Goal: Communication & Community: Answer question/provide support

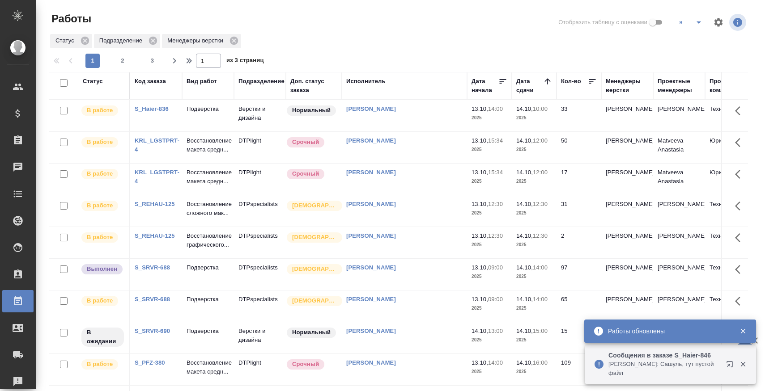
scroll to position [0, 0]
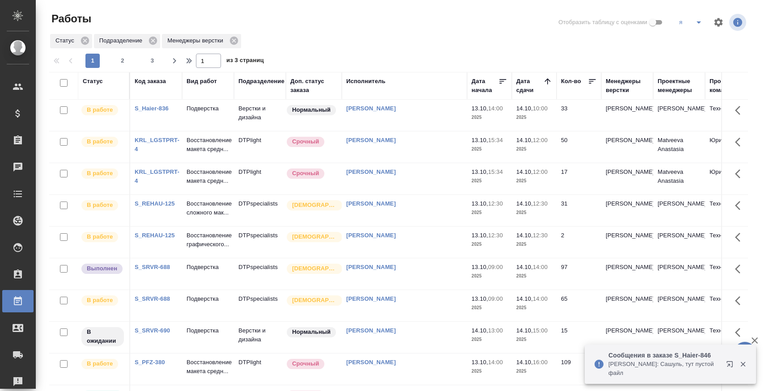
click at [161, 302] on link "S_SRVR-688" at bounding box center [152, 299] width 35 height 7
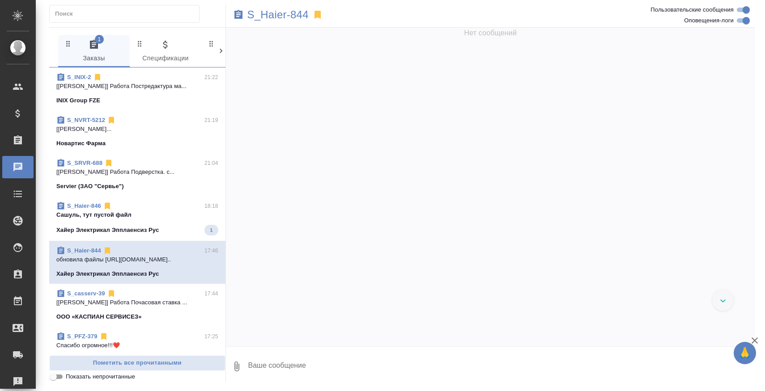
scroll to position [32034, 0]
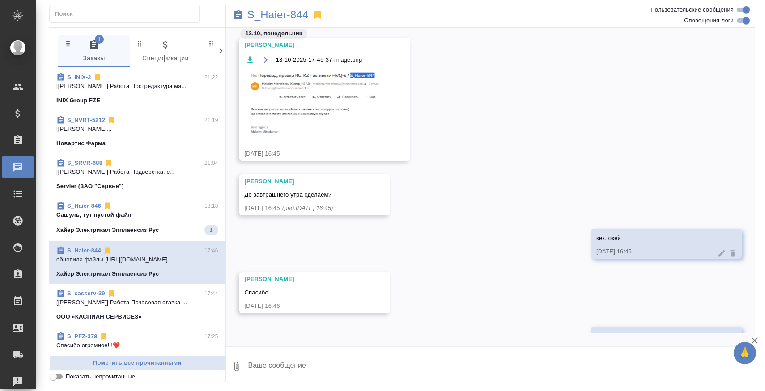
click at [166, 223] on span "S_Haier-846 18:18 Сашуль, тут пустой файл Хайер Электрикал Эпплаенсиз Рус 1" at bounding box center [137, 219] width 162 height 34
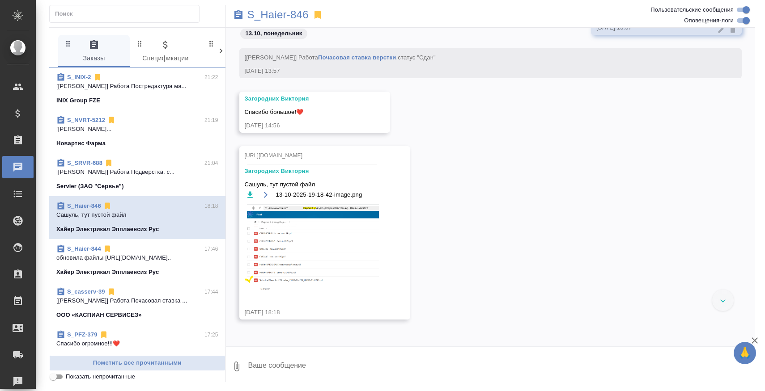
scroll to position [11151, 0]
click at [279, 276] on img at bounding box center [312, 249] width 134 height 88
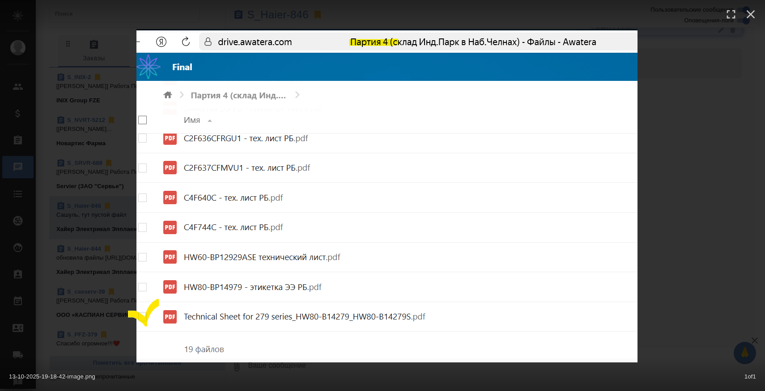
click at [666, 204] on div "13-10-2025-19-18-42-image.png 1 of 1" at bounding box center [382, 195] width 765 height 391
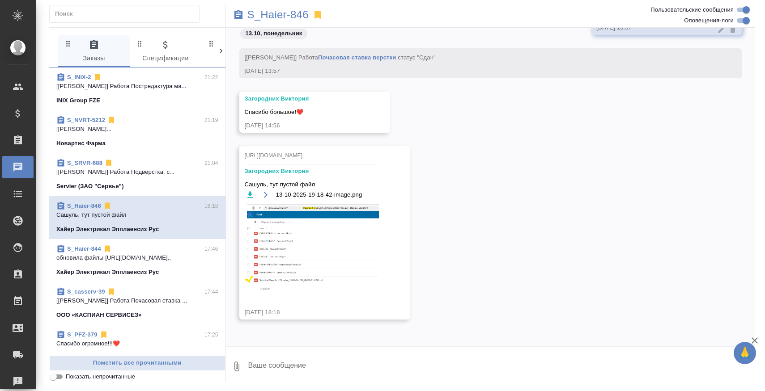
click at [283, 259] on img at bounding box center [312, 249] width 134 height 88
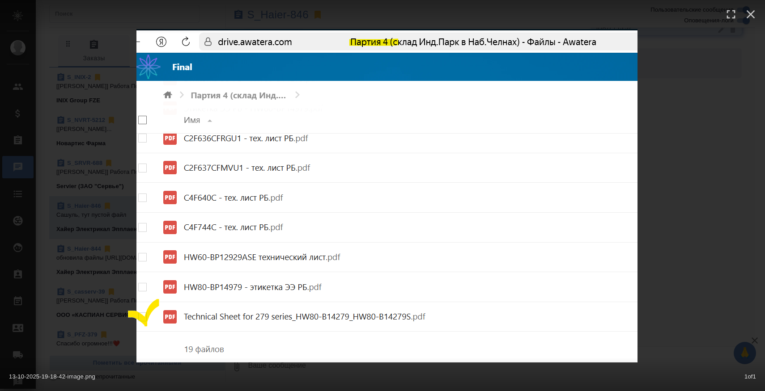
click at [652, 195] on div "13-10-2025-19-18-42-image.png 1 of 1" at bounding box center [382, 195] width 765 height 391
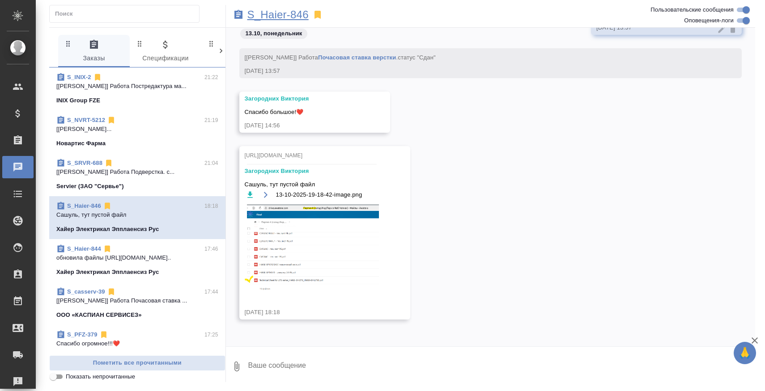
click at [296, 17] on p "S_Haier-846" at bounding box center [277, 14] width 61 height 9
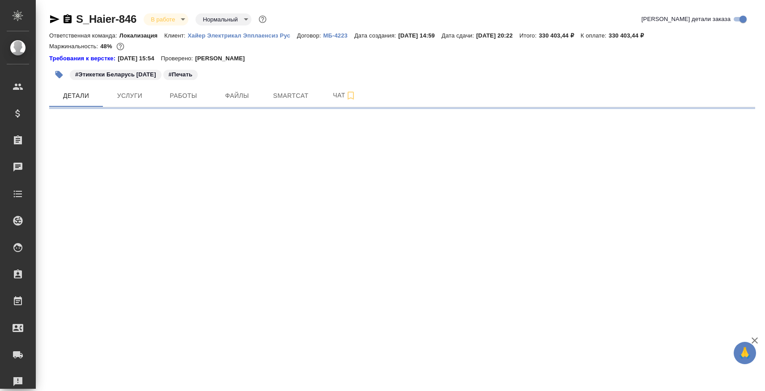
select select "RU"
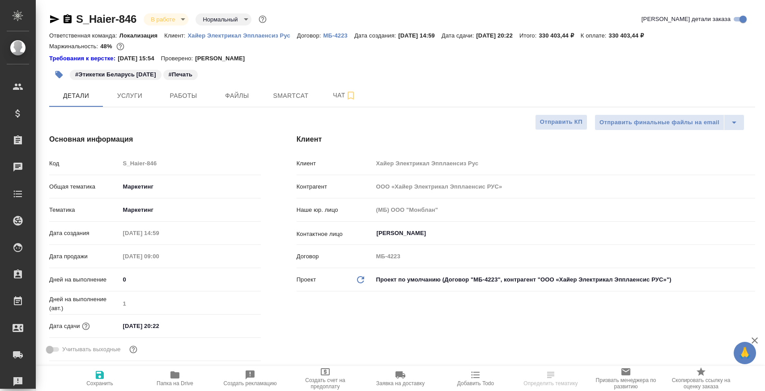
type textarea "x"
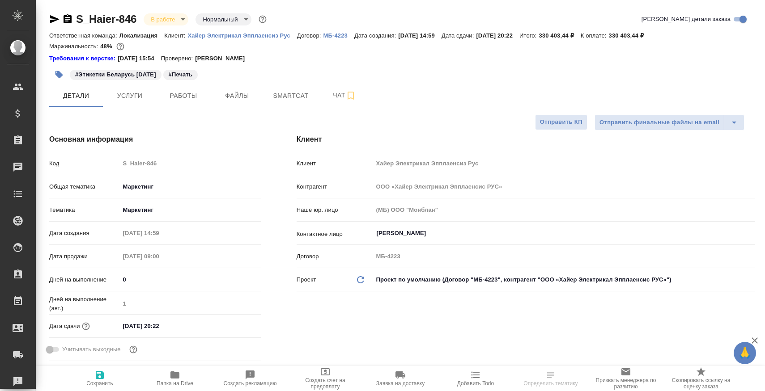
type textarea "x"
select select "RU"
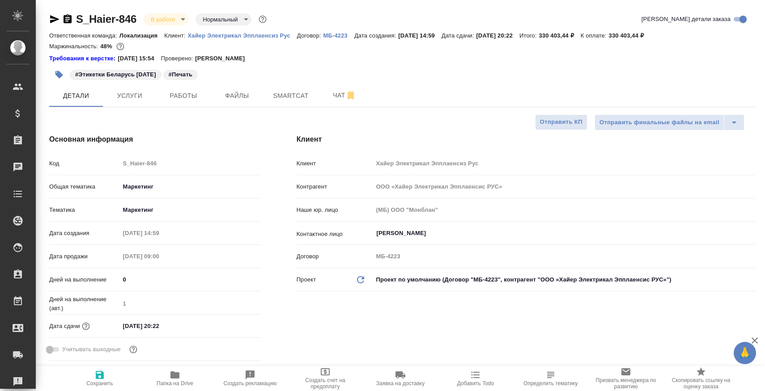
type textarea "x"
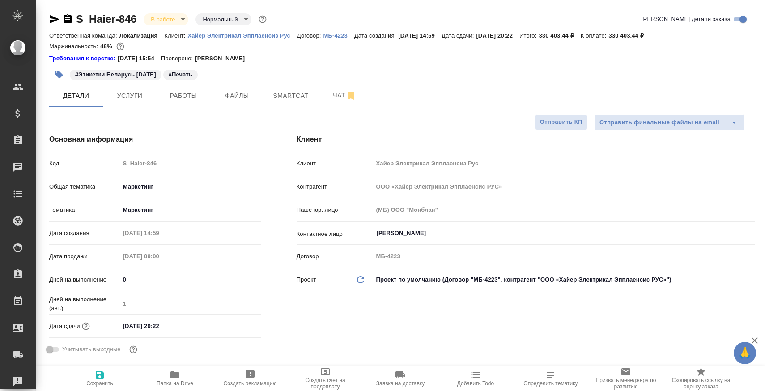
type textarea "x"
click at [337, 90] on span "Чат" at bounding box center [344, 95] width 43 height 11
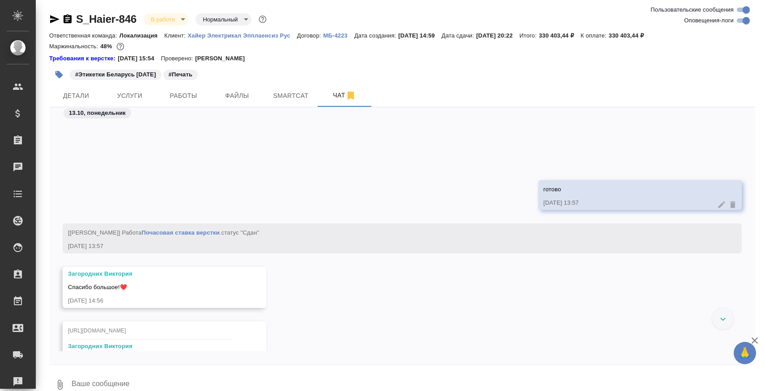
scroll to position [4162, 0]
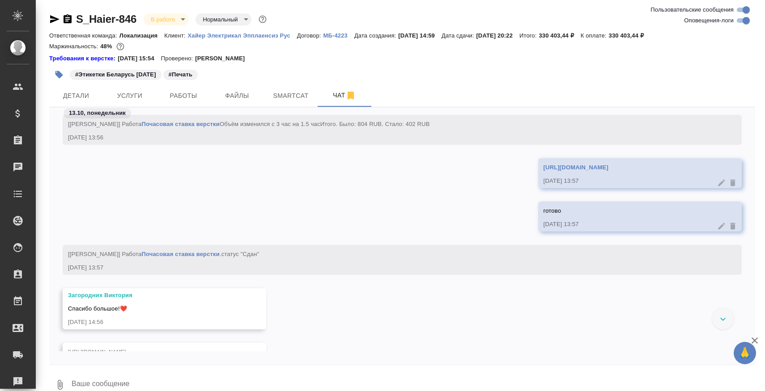
click at [543, 171] on link "https://drive.awatera.com/apps/files/files/10636456?dir=/Shares/%D0%A5%D0%B0%D0…" at bounding box center [575, 167] width 65 height 7
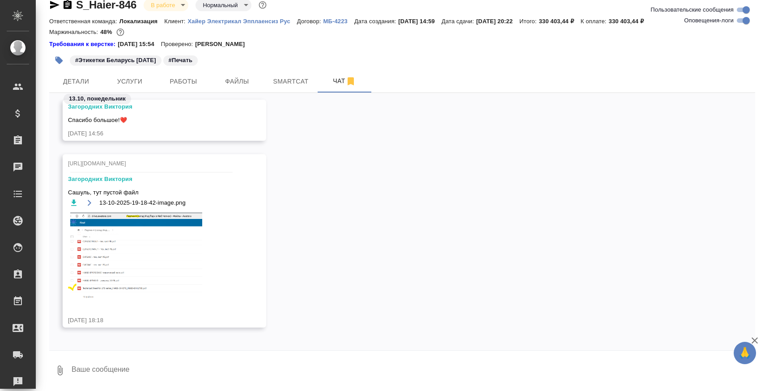
scroll to position [4394, 0]
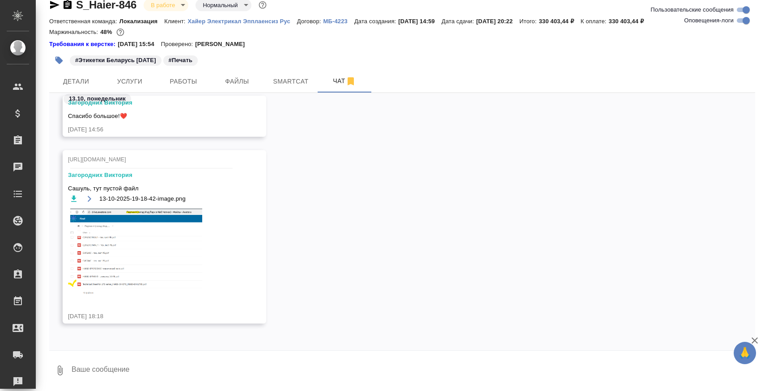
click at [124, 268] on img at bounding box center [135, 253] width 134 height 88
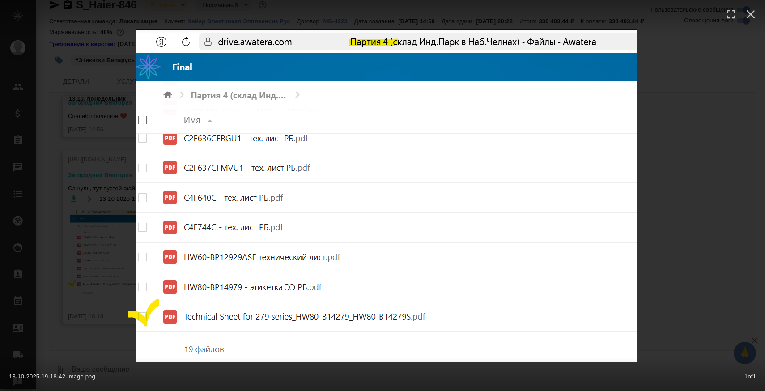
click at [748, 148] on div "13-10-2025-19-18-42-image.png 1 of 1" at bounding box center [382, 195] width 765 height 391
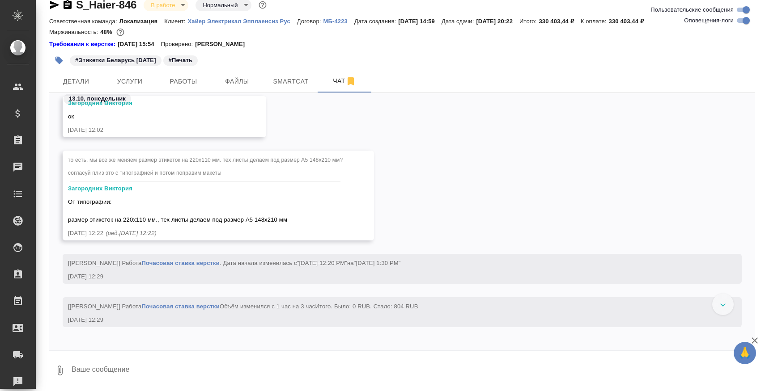
scroll to position [3738, 0]
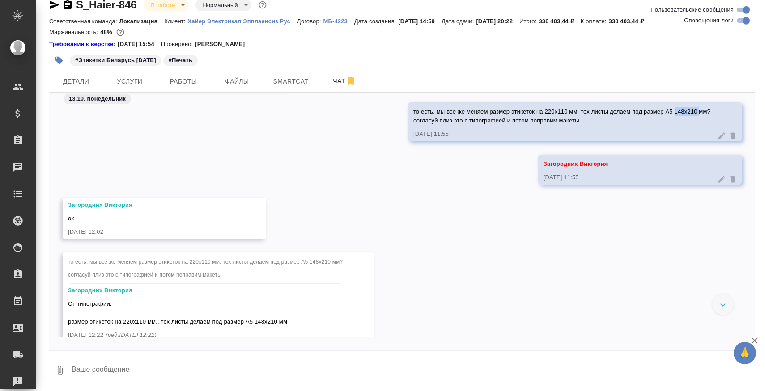
drag, startPoint x: 674, startPoint y: 127, endPoint x: 698, endPoint y: 127, distance: 23.7
click at [698, 124] on span "то есть, мы все же меняем размер этикеток на 220х110 мм. тех листы делаем под р…" at bounding box center [561, 116] width 297 height 16
copy span "148x210"
click at [191, 379] on textarea at bounding box center [413, 370] width 684 height 30
type textarea "обновила файл"
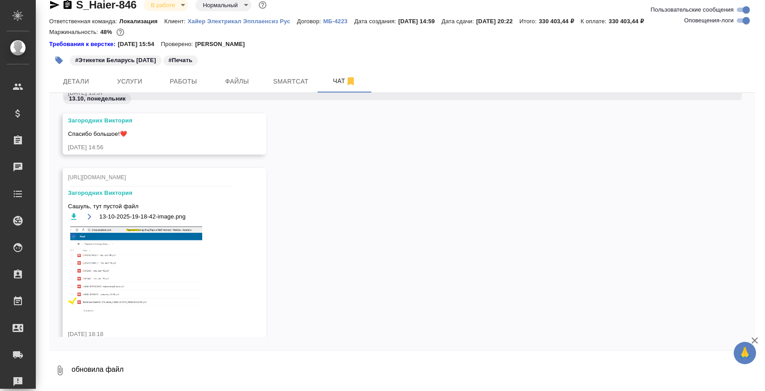
scroll to position [4763, 0]
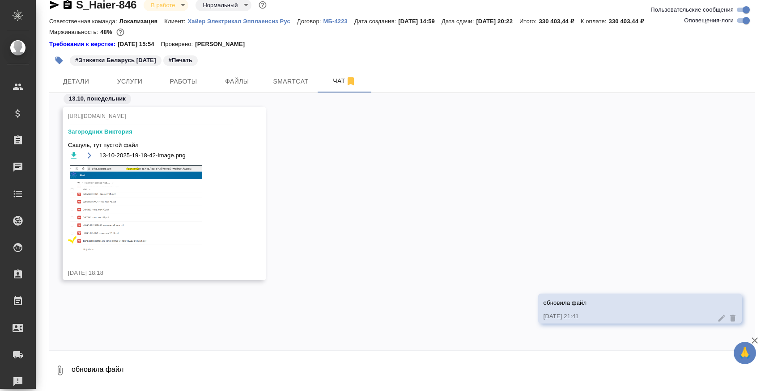
click at [115, 203] on img at bounding box center [135, 209] width 134 height 88
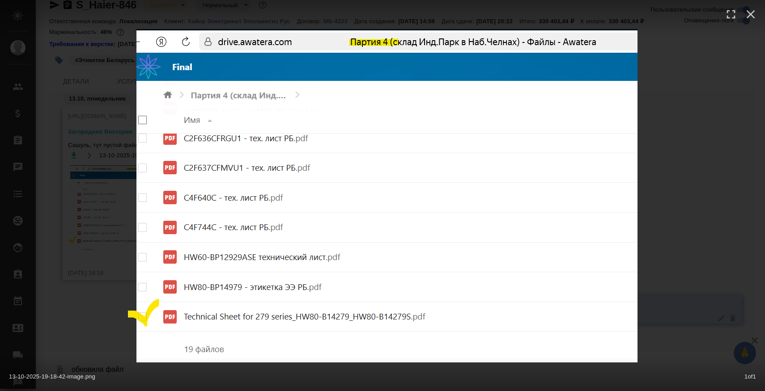
click at [710, 192] on div "13-10-2025-19-18-42-image.png 1 of 1" at bounding box center [382, 195] width 765 height 391
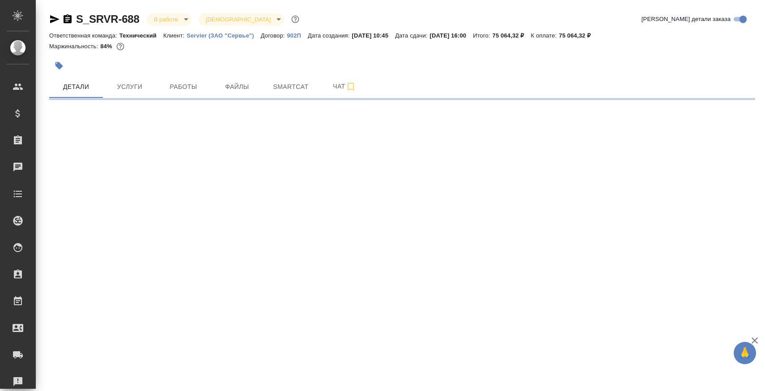
select select "RU"
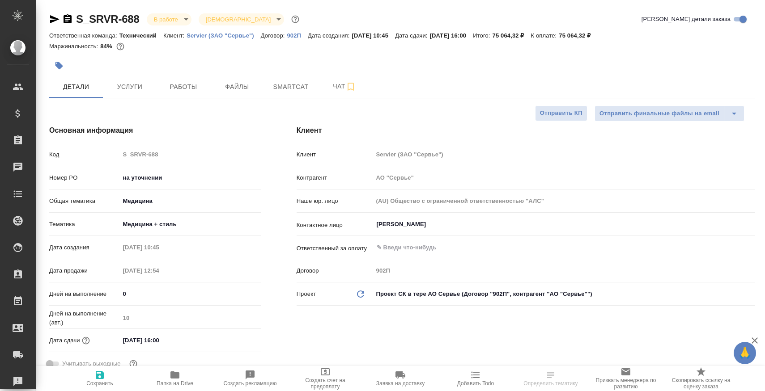
type textarea "x"
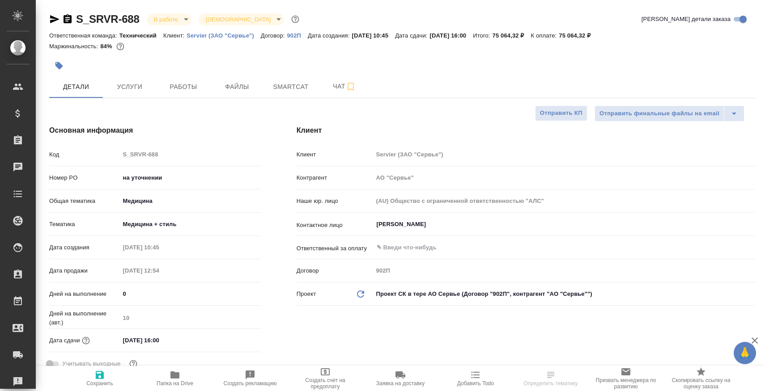
type textarea "x"
click at [67, 21] on icon "button" at bounding box center [67, 19] width 11 height 11
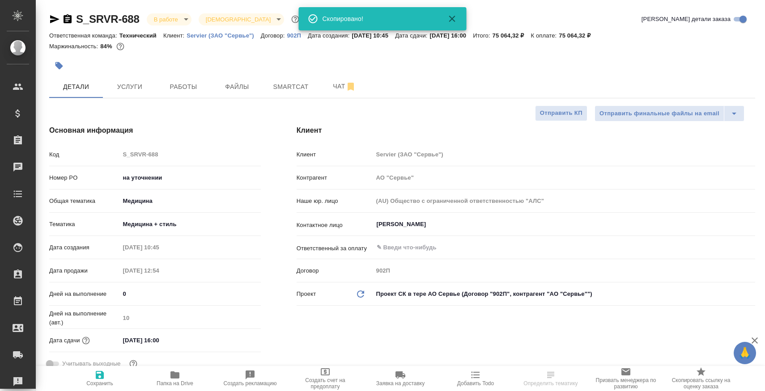
type textarea "x"
select select "RU"
type textarea "x"
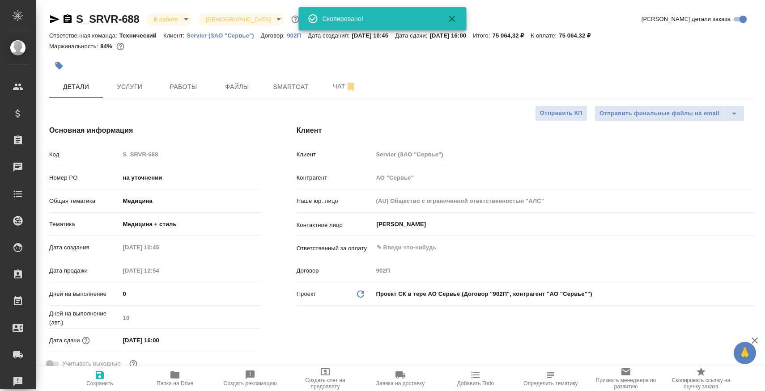
type textarea "x"
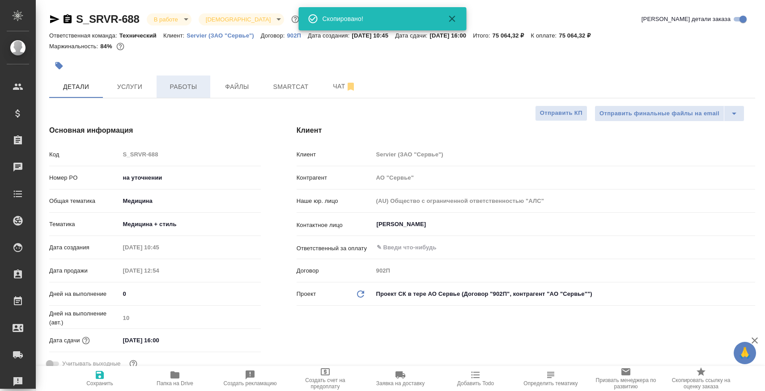
click at [170, 92] on span "Работы" at bounding box center [183, 86] width 43 height 11
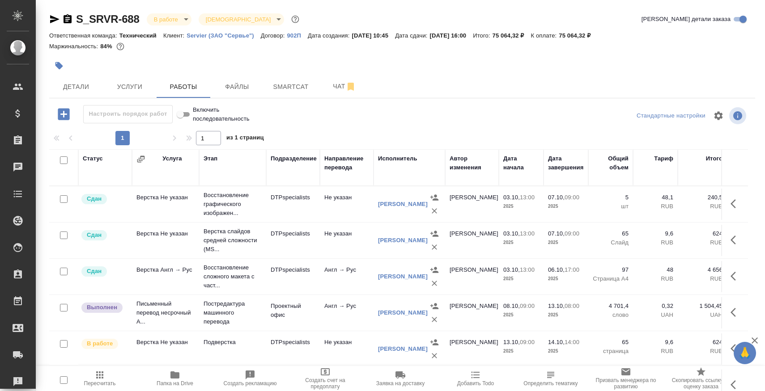
scroll to position [30, 0]
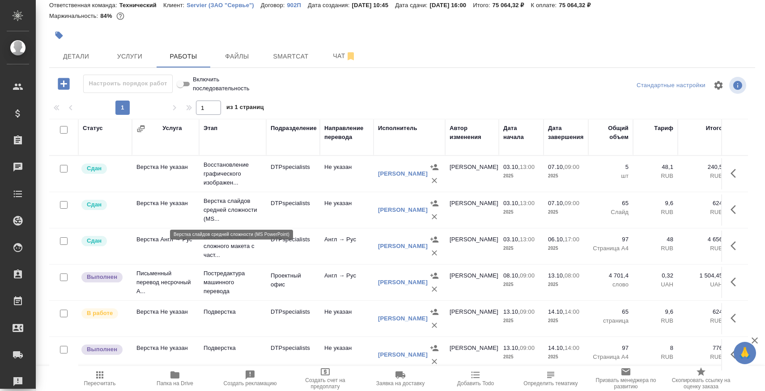
click at [222, 205] on p "Верстка слайдов средней сложности (MS..." at bounding box center [232, 210] width 58 height 27
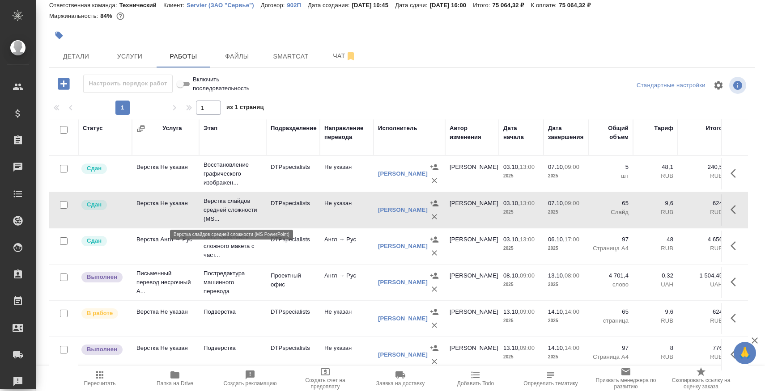
click at [222, 205] on p "Верстка слайдов средней сложности (MS..." at bounding box center [232, 210] width 58 height 27
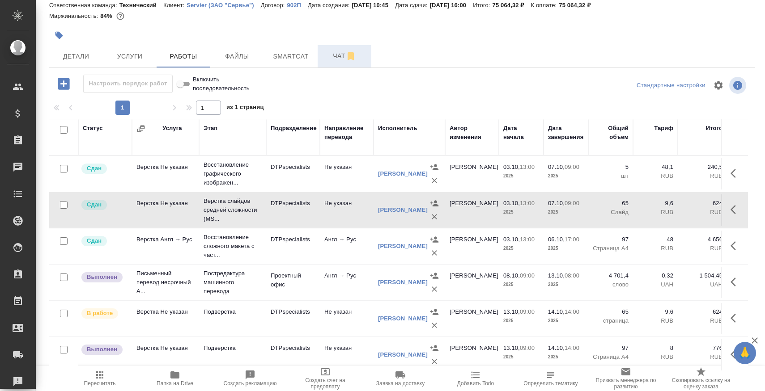
click at [334, 56] on span "Чат" at bounding box center [344, 56] width 43 height 11
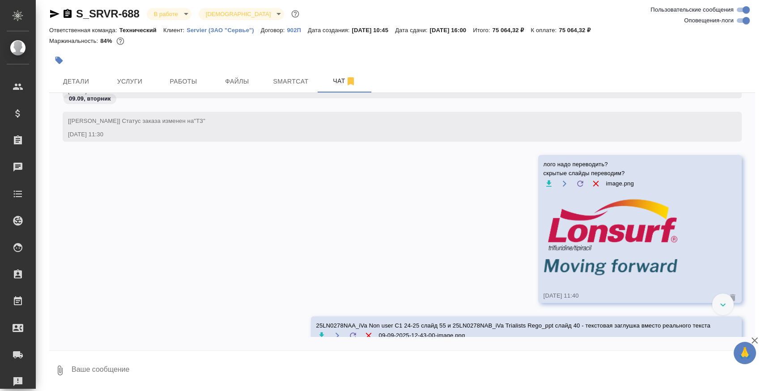
click at [466, 200] on div "лого надо переводить? скрытые слайды переводим? image.png 09.09.25, 11:40" at bounding box center [402, 235] width 706 height 161
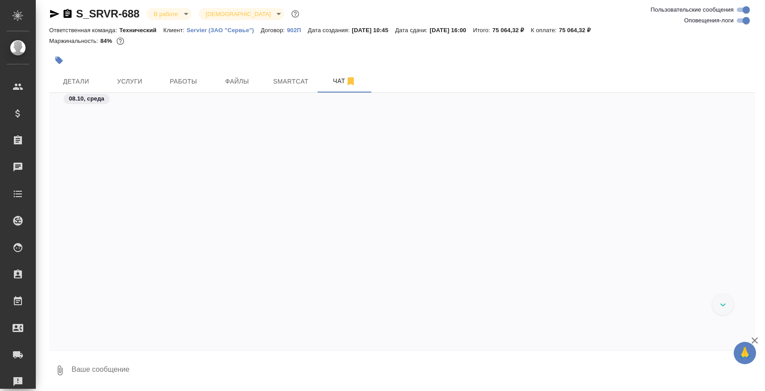
scroll to position [5754, 0]
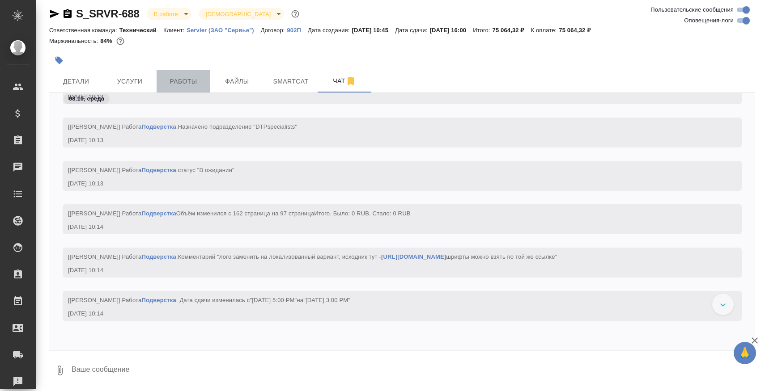
click at [180, 80] on span "Работы" at bounding box center [183, 81] width 43 height 11
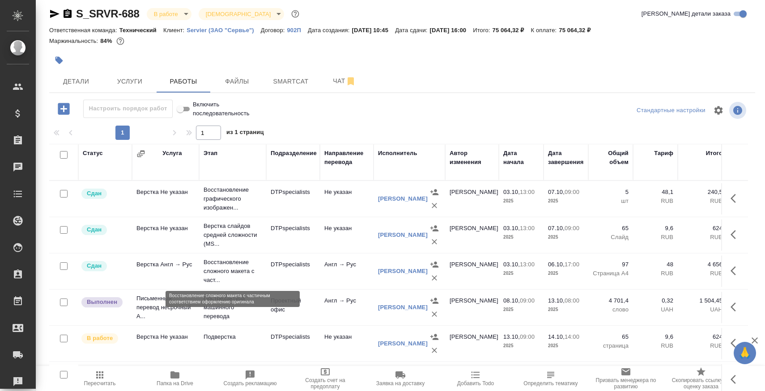
click at [228, 282] on p "Восстановление сложного макета с част..." at bounding box center [232, 271] width 58 height 27
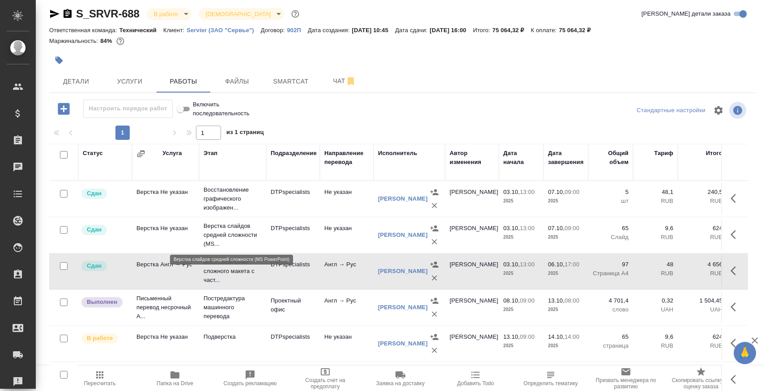
click at [234, 224] on p "Верстка слайдов средней сложности (MS..." at bounding box center [232, 235] width 58 height 27
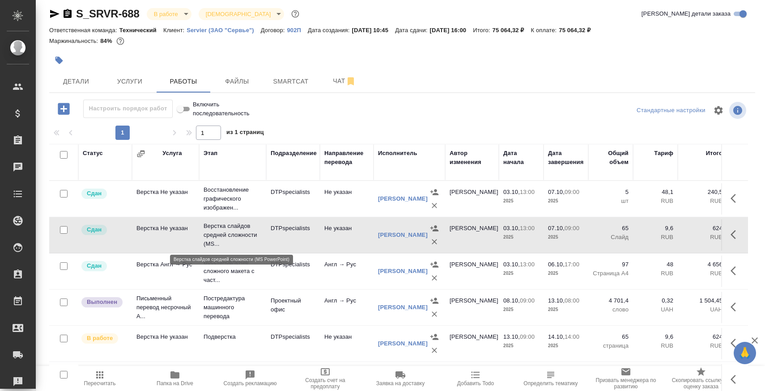
click at [234, 224] on p "Верстка слайдов средней сложности (MS..." at bounding box center [232, 235] width 58 height 27
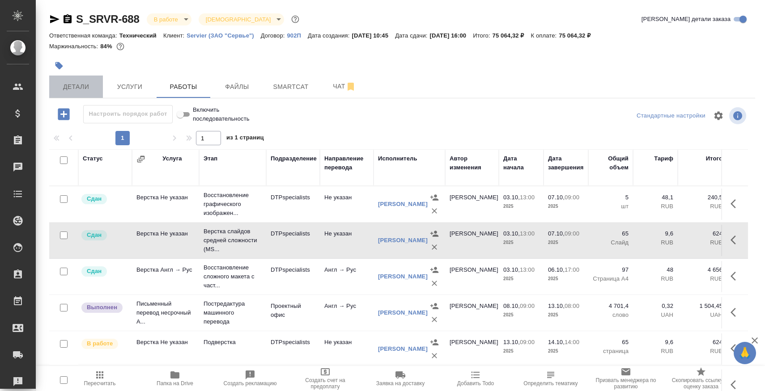
click at [94, 80] on button "Детали" at bounding box center [76, 87] width 54 height 22
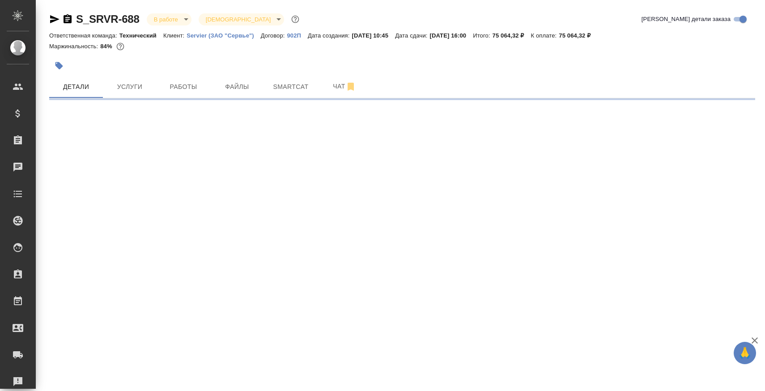
select select "RU"
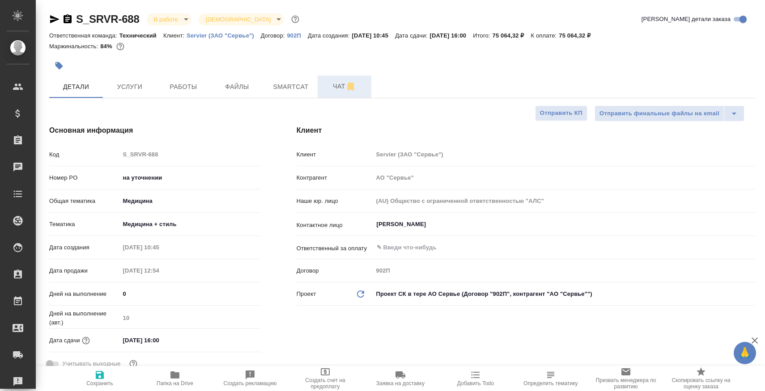
click at [325, 84] on span "Чат" at bounding box center [344, 86] width 43 height 11
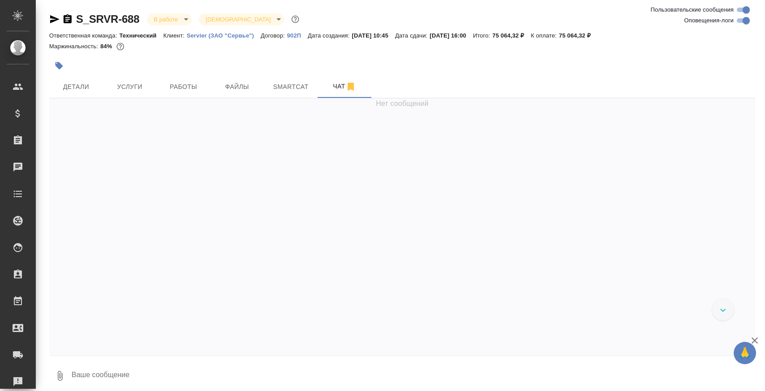
scroll to position [18902, 0]
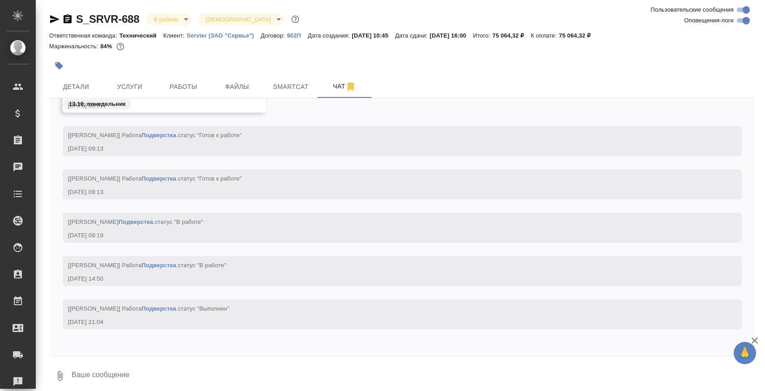
click at [262, 369] on textarea at bounding box center [413, 376] width 684 height 30
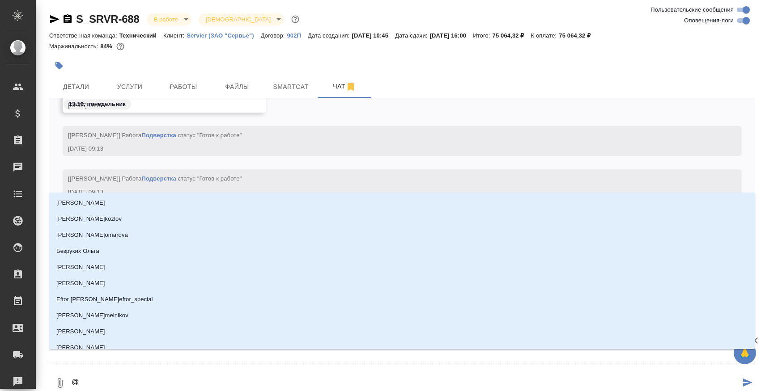
type textarea "@С"
type input "С"
type textarea "@Се"
type input "Се"
type textarea "@Сер"
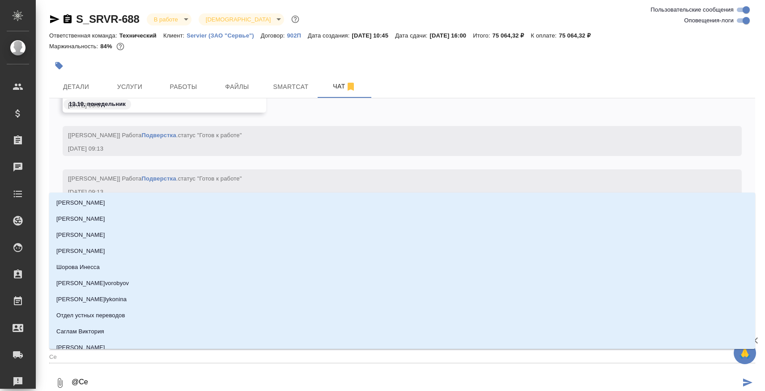
type input "Сер"
type textarea "@Серг"
type input "Серг"
type textarea "@Серге"
type input "Серге"
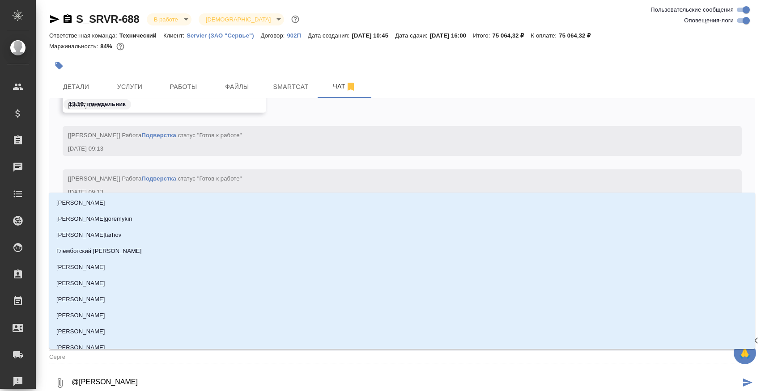
type textarea "@Сергее"
type input "Сергее"
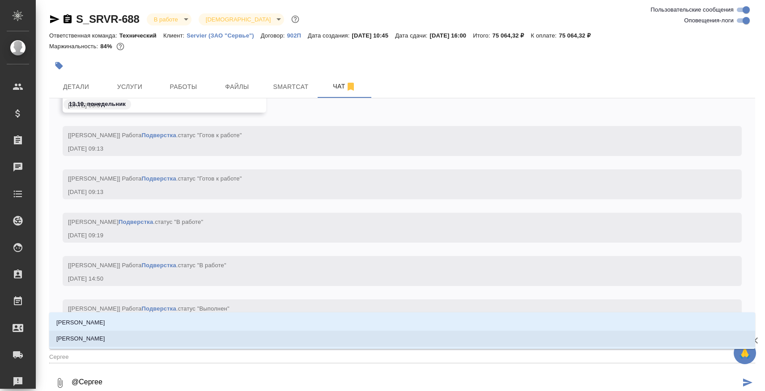
click at [211, 335] on li "[PERSON_NAME]" at bounding box center [402, 339] width 706 height 16
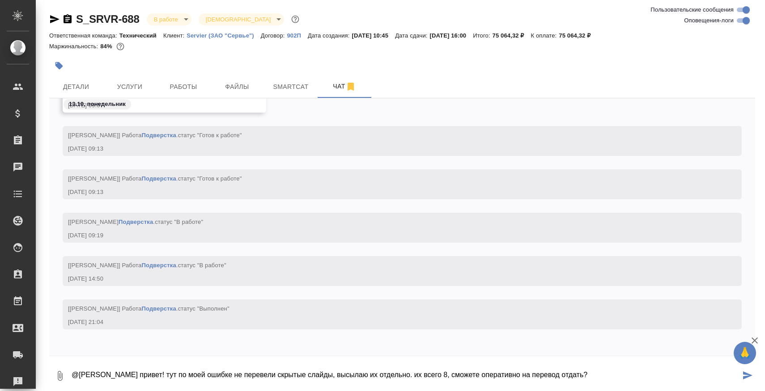
paste textarea "https://drive.awatera.com/apps/files/files/10700614?dir=/Shares/Servier/Orders/…"
type textarea "@Сергеева Анастасия привет! тут по моей ошибке не перевели скрытые слайды, высы…"
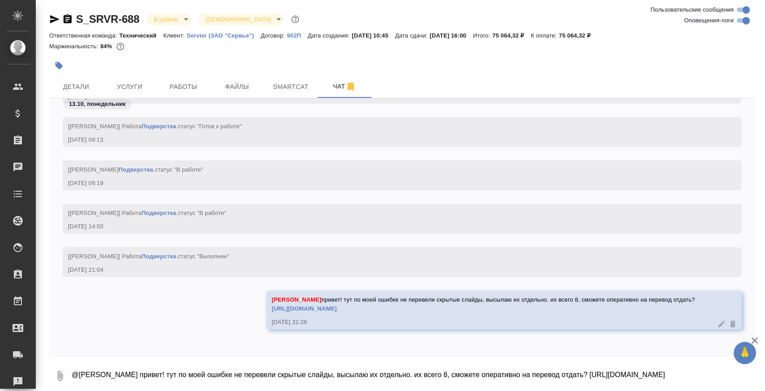
click at [49, 18] on icon "button" at bounding box center [54, 19] width 11 height 11
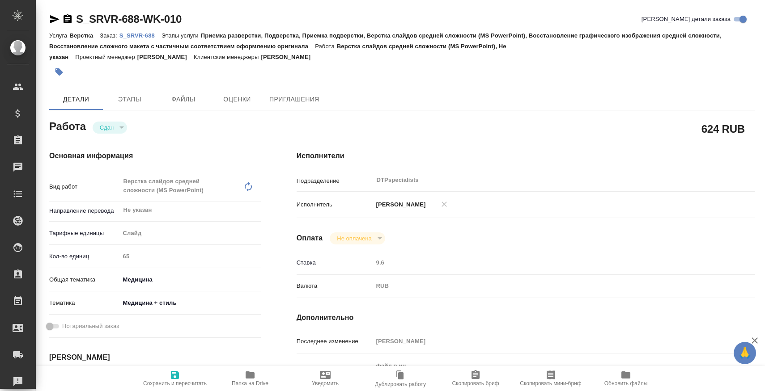
scroll to position [223, 0]
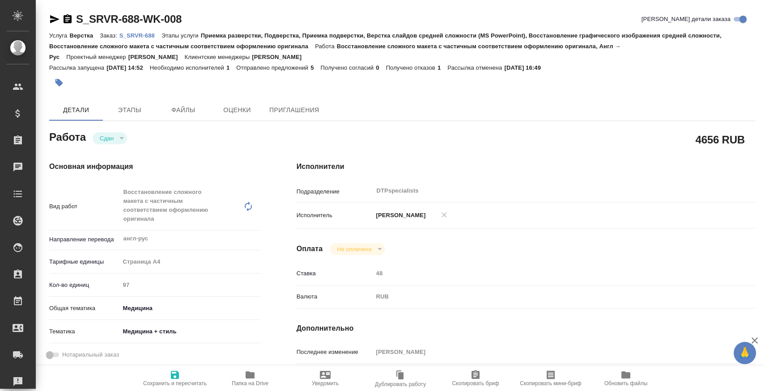
type textarea "x"
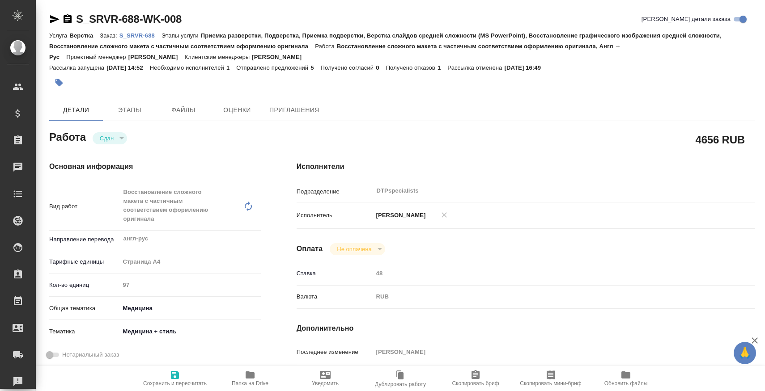
type textarea "x"
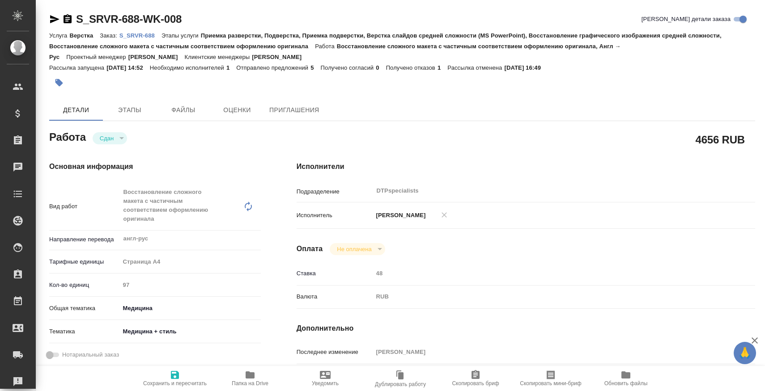
type textarea "x"
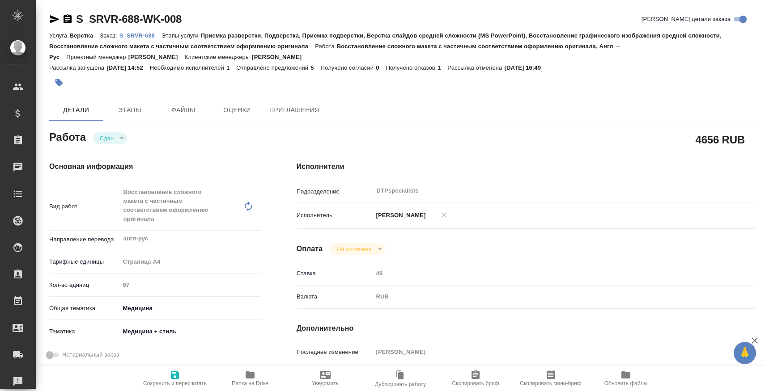
scroll to position [238, 0]
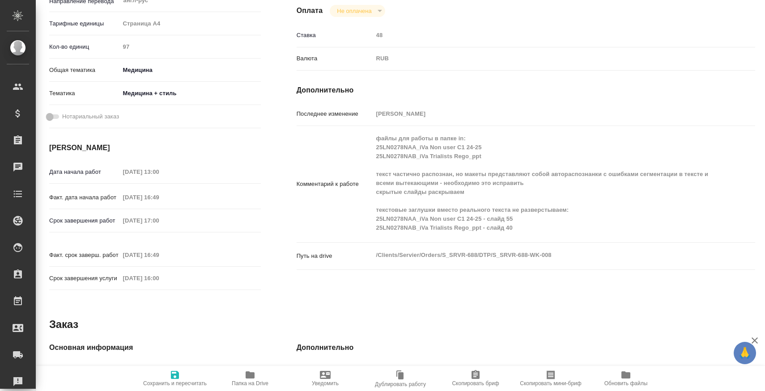
type textarea "x"
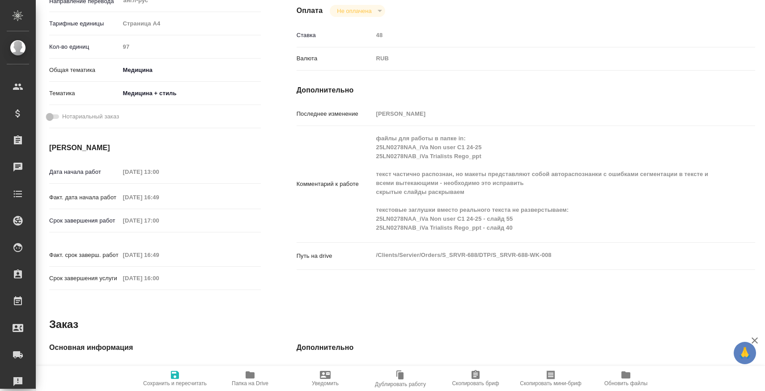
type textarea "x"
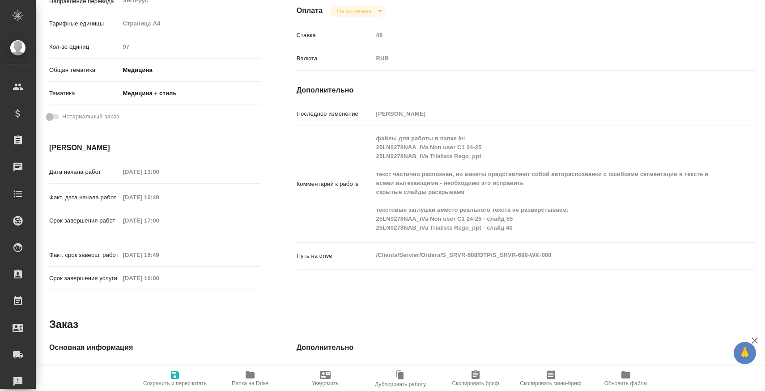
type textarea "x"
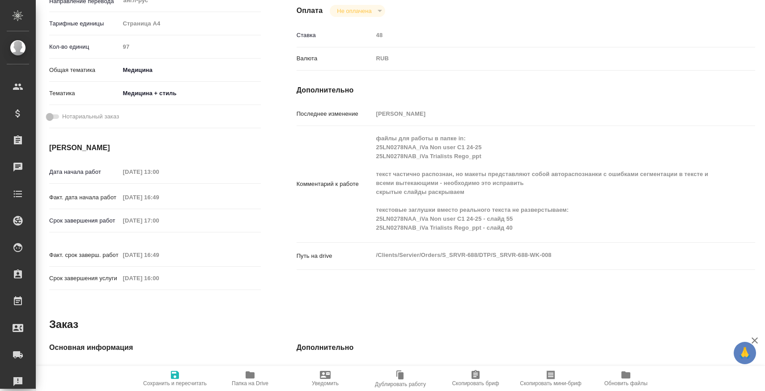
click at [369, 201] on div "Комментарий к работе файлы для работы в папке in: 25LN0278NAA_iVa Non user C1 2…" at bounding box center [525, 184] width 458 height 109
type textarea "x"
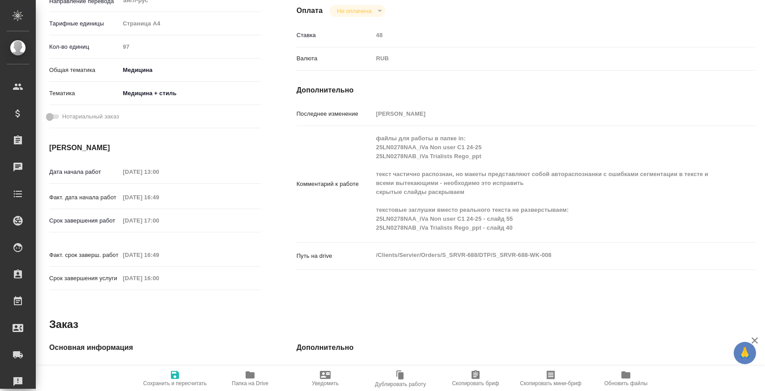
type textarea "x"
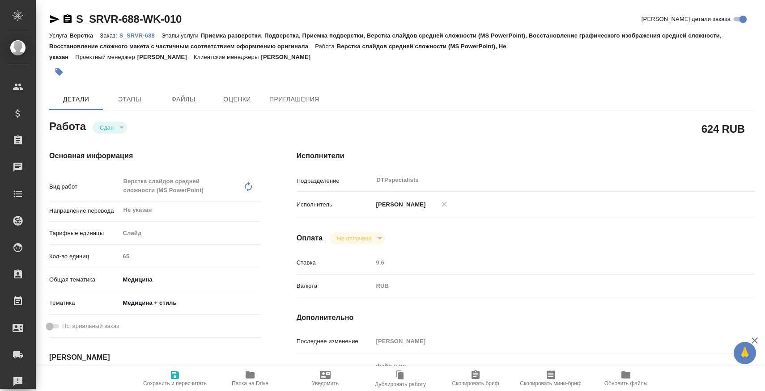
type textarea "x"
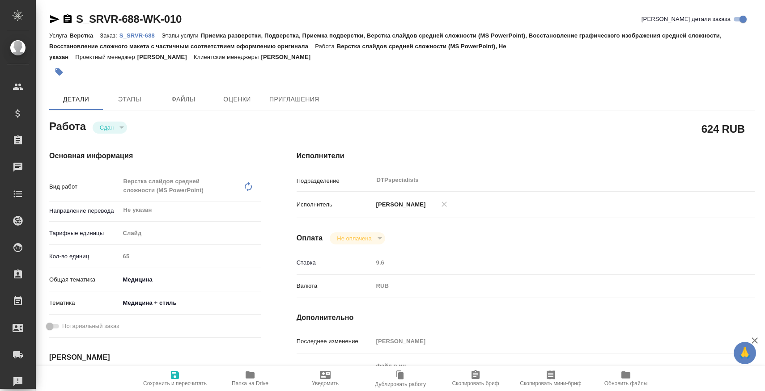
type textarea "x"
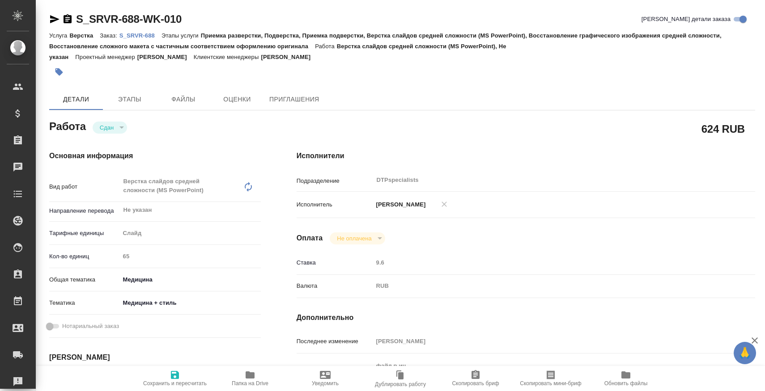
type textarea "x"
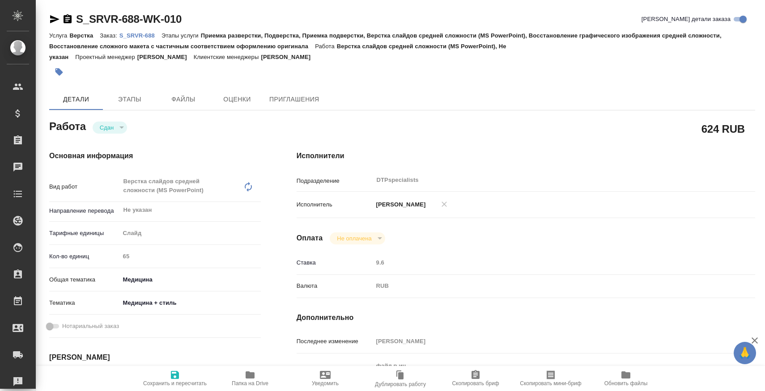
type textarea "x"
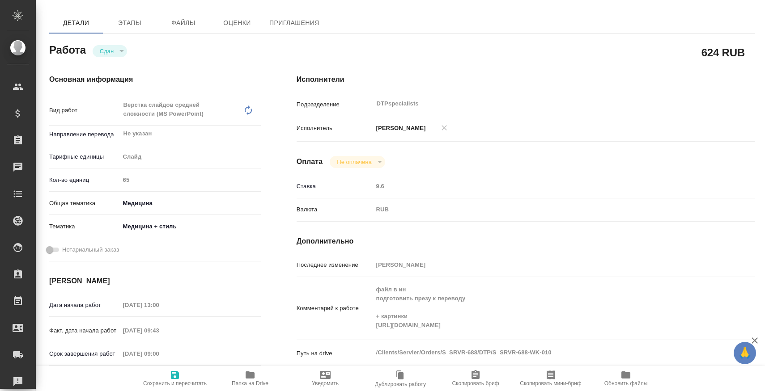
type textarea "x"
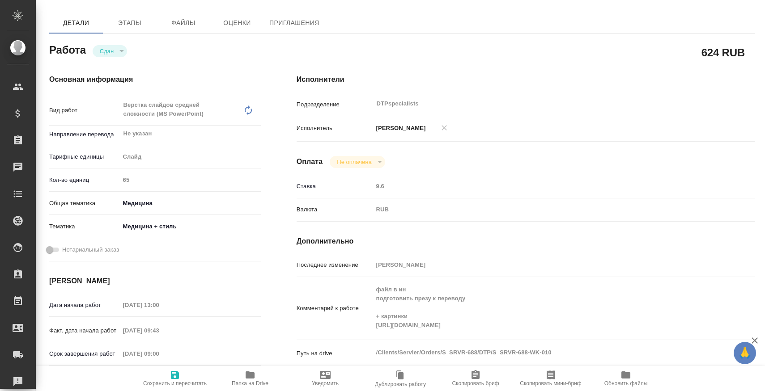
scroll to position [156, 0]
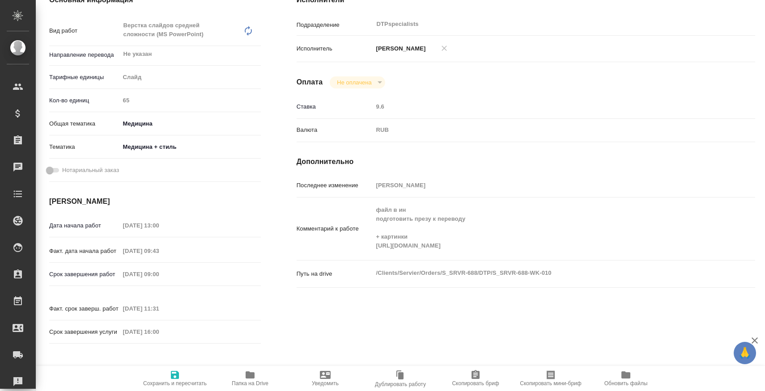
type textarea "x"
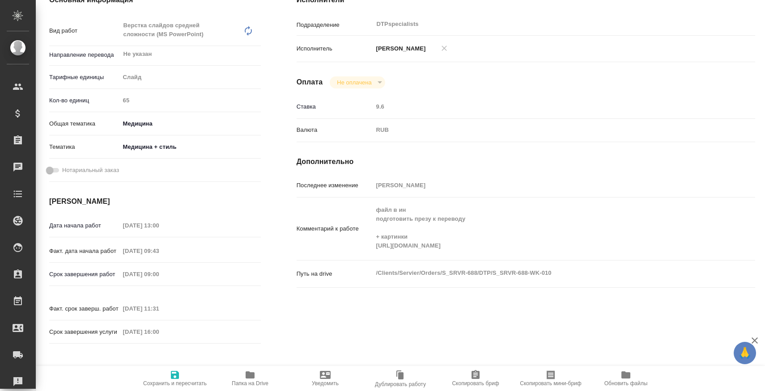
type textarea "x"
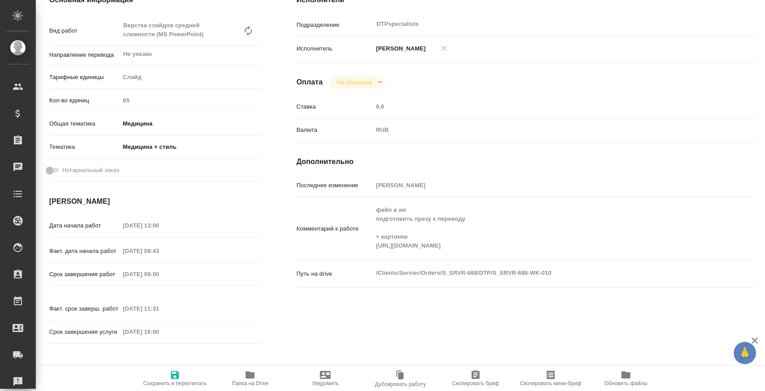
type textarea "x"
